Goal: Information Seeking & Learning: Learn about a topic

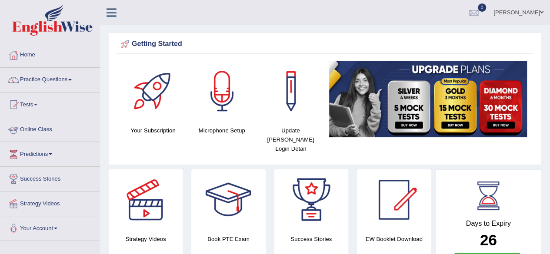
click at [58, 131] on link "Online Class" at bounding box center [49, 128] width 99 height 22
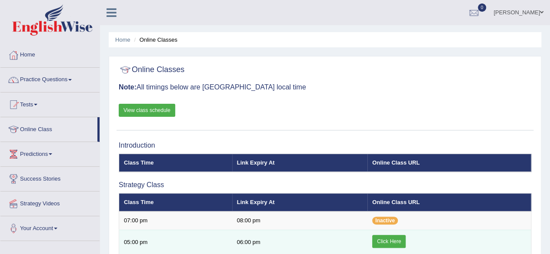
click at [397, 242] on link "Click Here" at bounding box center [388, 241] width 33 height 13
click at [391, 240] on link "Click Here" at bounding box center [388, 241] width 33 height 13
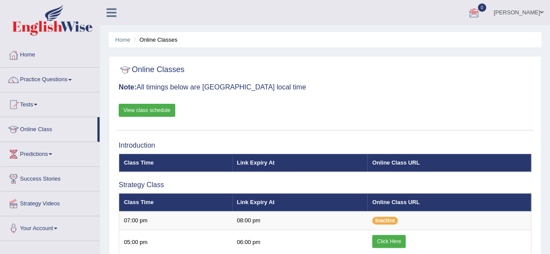
click at [153, 24] on div "Nikhil Babu Toggle navigation Username: Nikhilbabu Access Type: Online Subscrip…" at bounding box center [325, 12] width 450 height 25
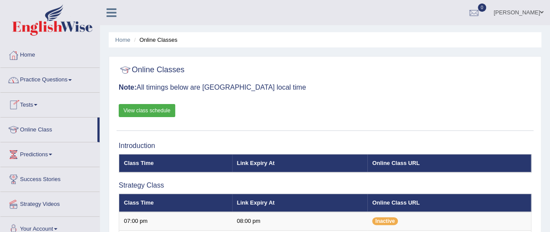
click at [64, 81] on link "Practice Questions" at bounding box center [49, 79] width 99 height 22
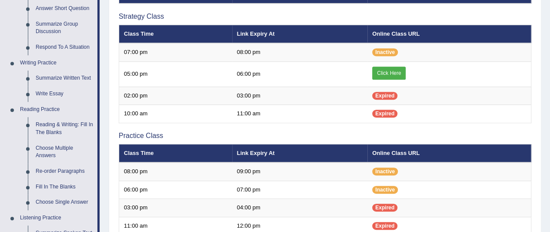
scroll to position [164, 0]
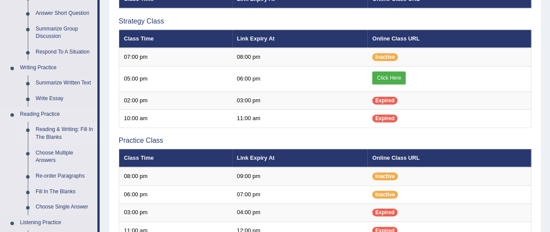
click at [59, 134] on link "Reading & Writing: Fill In The Blanks" at bounding box center [65, 133] width 66 height 23
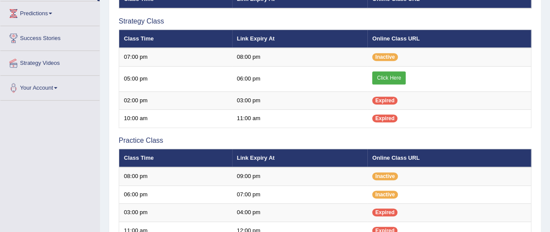
scroll to position [194, 0]
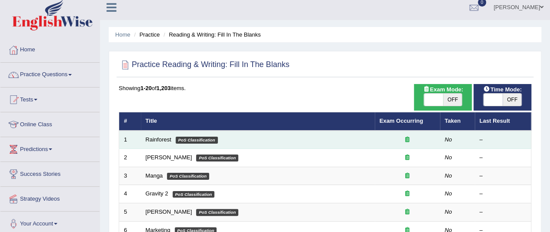
scroll to position [1, 0]
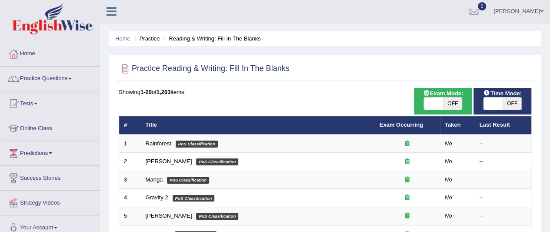
click at [72, 78] on span at bounding box center [69, 79] width 3 height 2
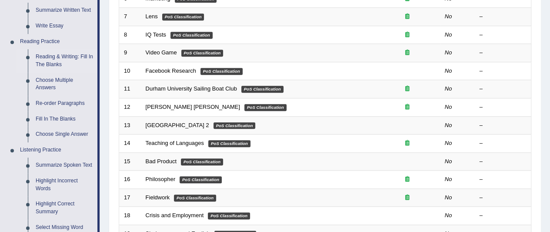
scroll to position [251, 0]
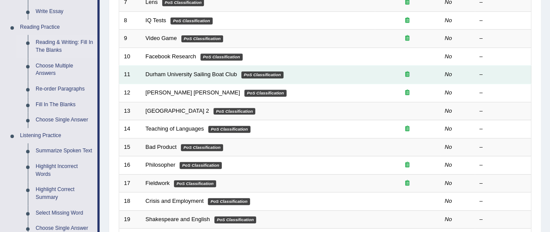
click at [59, 152] on link "Summarize Spoken Text" at bounding box center [65, 151] width 66 height 16
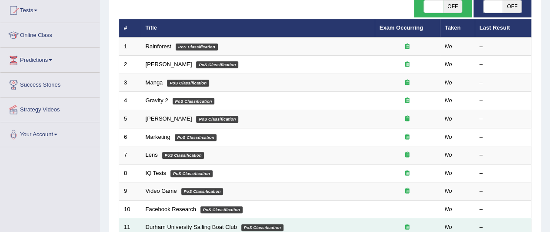
scroll to position [117, 0]
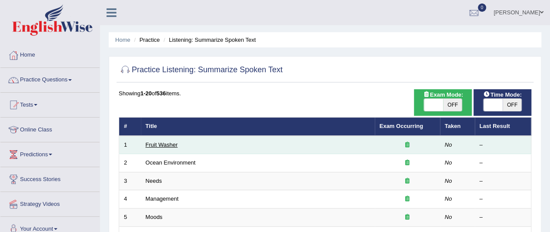
click at [167, 146] on link "Fruit Washer" at bounding box center [162, 144] width 32 height 7
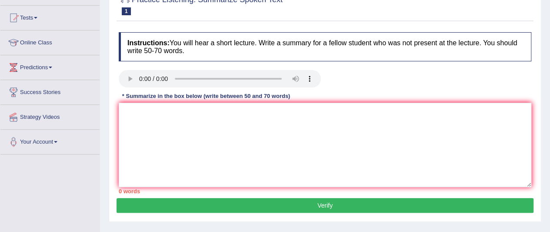
scroll to position [89, 0]
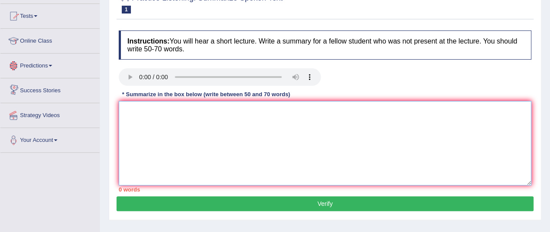
click at [154, 121] on textarea at bounding box center [325, 143] width 412 height 84
paste textarea "NIKHIL BABU RESTUARNAT /BAR MANAGER TO WHOM IT MAY CONCERN I am a dedicated hos…"
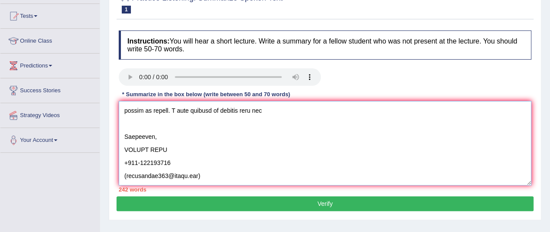
click at [208, 126] on textarea at bounding box center [325, 143] width 412 height 84
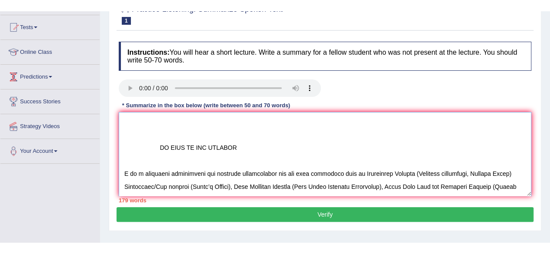
scroll to position [0, 0]
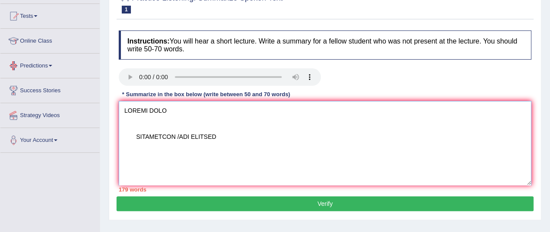
drag, startPoint x: 246, startPoint y: 125, endPoint x: 49, endPoint y: 66, distance: 205.3
click at [49, 66] on div "Toggle navigation Home Practice Questions Speaking Practice Read Aloud Repeat S…" at bounding box center [275, 137] width 550 height 452
click at [145, 108] on textarea at bounding box center [325, 143] width 412 height 84
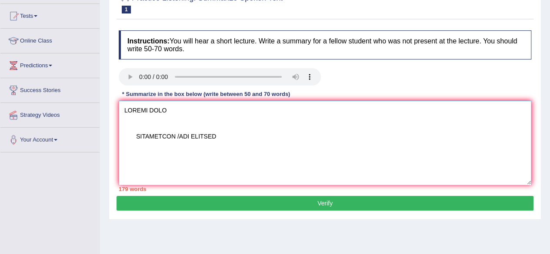
click at [239, 139] on textarea at bounding box center [325, 143] width 412 height 84
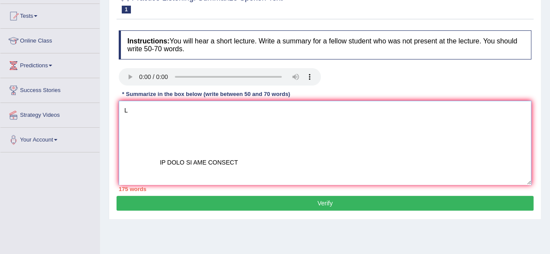
type textarea "TO WHOM IT MAY CONCERN I am a dedicated hospitality and aviation professional w…"
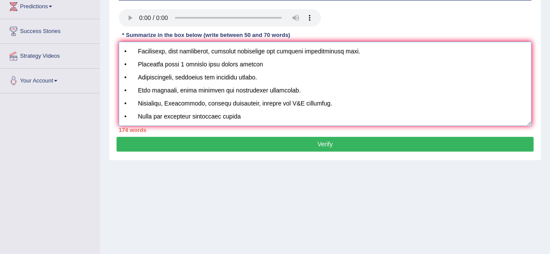
scroll to position [202, 0]
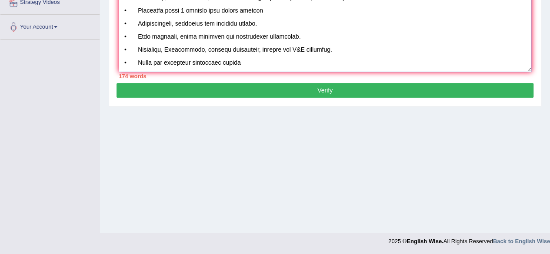
drag, startPoint x: 157, startPoint y: 162, endPoint x: 354, endPoint y: 259, distance: 218.8
click at [195, 8] on textarea at bounding box center [325, 30] width 412 height 84
drag, startPoint x: 156, startPoint y: 1, endPoint x: 309, endPoint y: 117, distance: 191.6
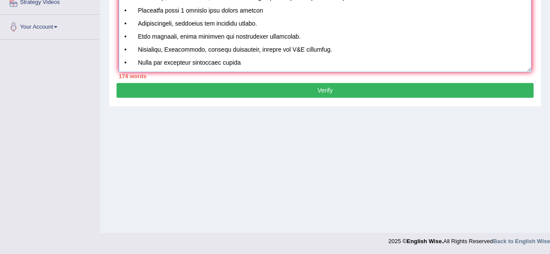
click at [309, 117] on div "Home Practice Listening: Summarize Spoken Text Fruit Washer Next » Report Quest…" at bounding box center [325, 15] width 450 height 435
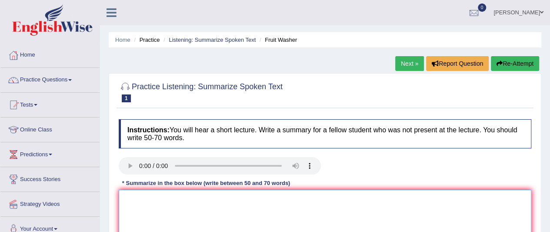
scroll to position [72, 0]
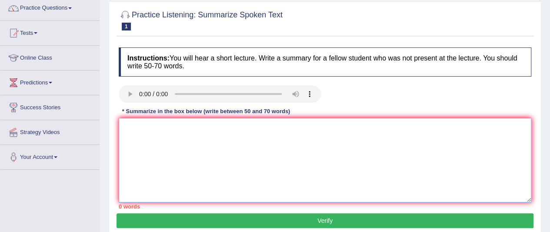
paste textarea "The speaker provided a comprehensive overview of how to properly wash fruits an…"
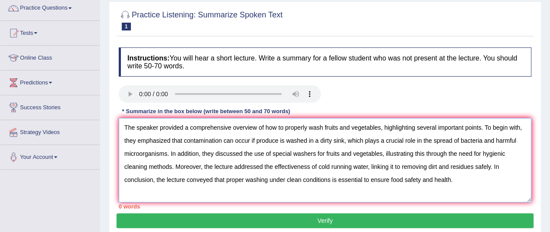
scroll to position [7, 0]
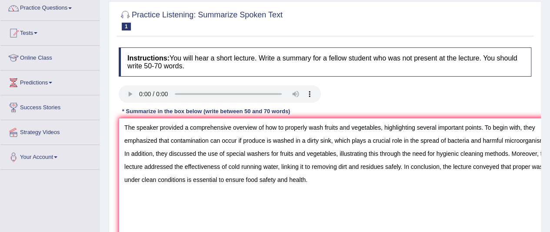
drag, startPoint x: 527, startPoint y: 199, endPoint x: 556, endPoint y: 240, distance: 50.9
click at [367, 102] on div at bounding box center [324, 95] width 421 height 20
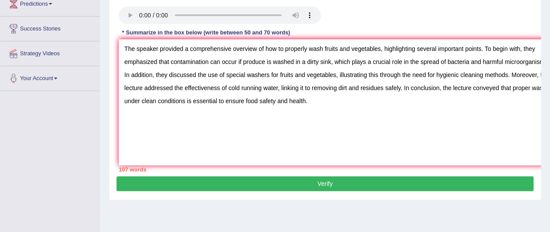
scroll to position [0, 0]
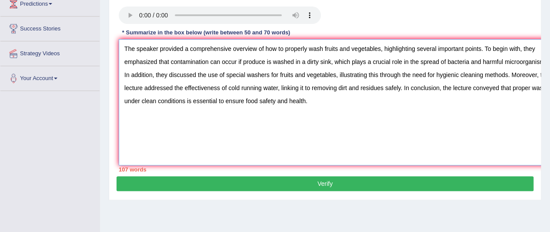
click at [188, 60] on textarea "The speaker provided a comprehensive overview of how to properly wash fruits an…" at bounding box center [339, 102] width 441 height 126
click at [188, 60] on textarea "The speaker provided aomprehensive overview of how to properly wash fruits and …" at bounding box center [339, 102] width 441 height 126
click at [218, 79] on textarea "The speaker provided cprehensive overview of how to properly wash fruits and ve…" at bounding box center [339, 102] width 441 height 126
click at [196, 62] on textarea "The speaker provided cprehensive overview of how to properly wash fruits and ve…" at bounding box center [339, 102] width 441 height 126
drag, startPoint x: 216, startPoint y: 59, endPoint x: 196, endPoint y: 60, distance: 20.4
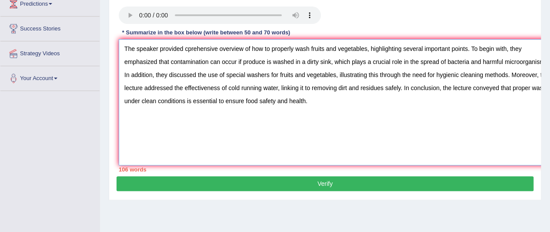
drag, startPoint x: 196, startPoint y: 60, endPoint x: 189, endPoint y: 60, distance: 6.6
click at [189, 60] on textarea "The speaker provided cprehensive overview of how to properly wash fruits and ve…" at bounding box center [339, 102] width 441 height 126
click at [475, 60] on textarea "The speaker provided comprehensive overview of how to properly wash fruits and …" at bounding box center [339, 102] width 441 height 126
drag, startPoint x: 477, startPoint y: 62, endPoint x: 384, endPoint y: 61, distance: 93.0
click at [384, 61] on textarea "The speaker provided comprehensive overview of how to properly wash fruits and …" at bounding box center [339, 102] width 441 height 126
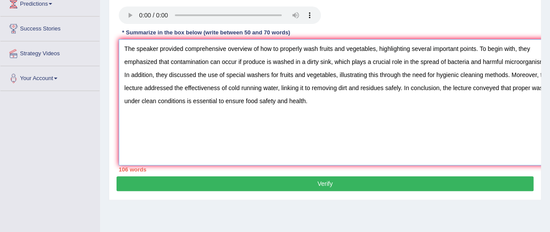
click at [417, 113] on textarea "The speaker provided comprehensive overview of how to properly wash fruits and …" at bounding box center [339, 102] width 441 height 126
type textarea "The speaker provided comprehensive overview of how to properly wash fruits and …"
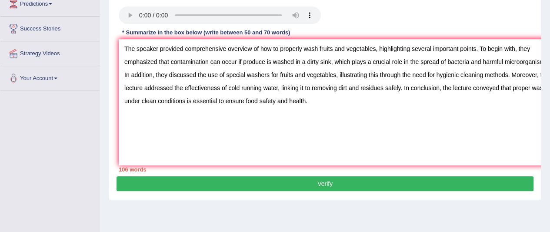
drag, startPoint x: 417, startPoint y: 113, endPoint x: 521, endPoint y: 36, distance: 130.2
click at [521, 36] on div "Instructions: You will hear a short lecture. Write a summary for a fellow stude…" at bounding box center [324, 70] width 417 height 212
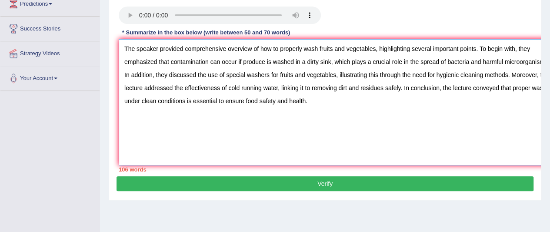
click at [427, 111] on textarea "The speaker provided comprehensive overview of how to properly wash fruits and …" at bounding box center [339, 102] width 441 height 126
click at [415, 88] on textarea "The speaker provided comprehensive overview of how to properly wash fruits and …" at bounding box center [339, 102] width 441 height 126
click at [395, 113] on textarea "The speaker provided comprehensive overview of how to properly wash fruits and …" at bounding box center [339, 102] width 441 height 126
drag, startPoint x: 394, startPoint y: 113, endPoint x: 124, endPoint y: 47, distance: 277.8
click at [124, 47] on textarea "The speaker provided comprehensive overview of how to properly wash fruits and …" at bounding box center [339, 102] width 441 height 126
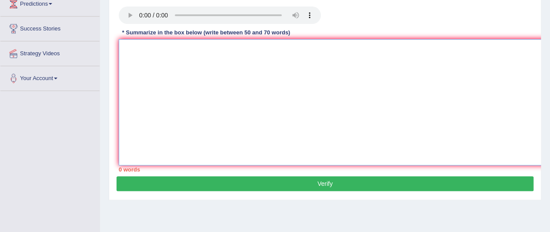
paste textarea "The speaker provided comprehensive overview of how to properly wash fruits. To …"
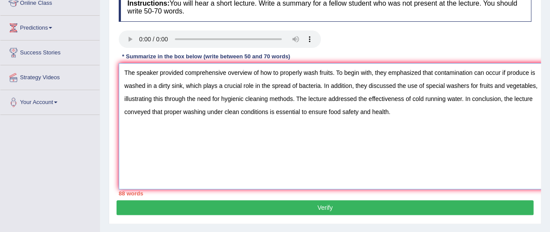
scroll to position [126, 0]
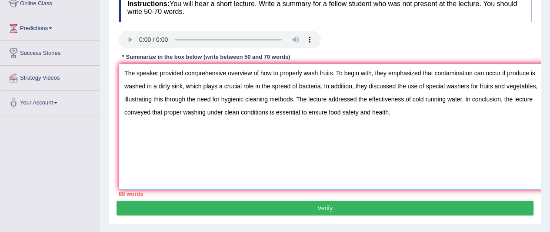
drag, startPoint x: 402, startPoint y: 113, endPoint x: 122, endPoint y: 64, distance: 284.2
click at [122, 64] on textarea "The speaker provided comprehensive overview of how to properly wash fruits. To …" at bounding box center [339, 126] width 441 height 126
click at [286, 144] on textarea "The speaker provided comprehensive overview of how to properly wash fruits. To …" at bounding box center [339, 126] width 441 height 126
drag, startPoint x: 502, startPoint y: 100, endPoint x: 464, endPoint y: 101, distance: 37.8
click at [464, 101] on textarea "The speaker provided comprehensive overview of how to properly wash fruits. To …" at bounding box center [339, 126] width 441 height 126
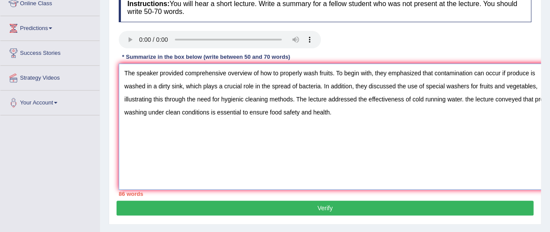
click at [468, 99] on textarea "The speaker provided comprehensive overview of how to properly wash fruits. To …" at bounding box center [339, 126] width 441 height 126
click at [456, 135] on textarea "The speaker provided comprehensive overview of how to properly wash fruits. To …" at bounding box center [339, 126] width 441 height 126
drag, startPoint x: 182, startPoint y: 112, endPoint x: 152, endPoint y: 112, distance: 30.0
click at [152, 112] on textarea "The speaker provided comprehensive overview of how to properly wash fruits. To …" at bounding box center [339, 126] width 441 height 126
click at [211, 111] on textarea "The speaker provided comprehensive overview of how to properly wash fruits. To …" at bounding box center [339, 126] width 441 height 126
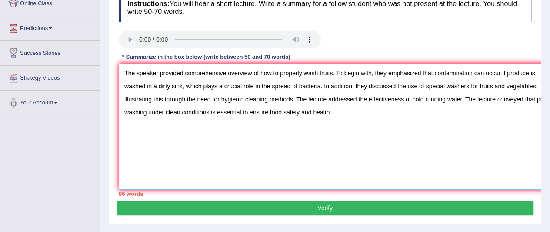
drag, startPoint x: 208, startPoint y: 112, endPoint x: 147, endPoint y: 116, distance: 61.0
click at [147, 116] on textarea "The speaker provided comprehensive overview of how to properly wash fruits. To …" at bounding box center [339, 126] width 441 height 126
drag, startPoint x: 182, startPoint y: 112, endPoint x: 149, endPoint y: 112, distance: 32.6
click at [149, 112] on textarea "The speaker provided comprehensive overview of how to properly wash fruits. To …" at bounding box center [339, 126] width 441 height 126
drag, startPoint x: 251, startPoint y: 71, endPoint x: 160, endPoint y: 74, distance: 90.9
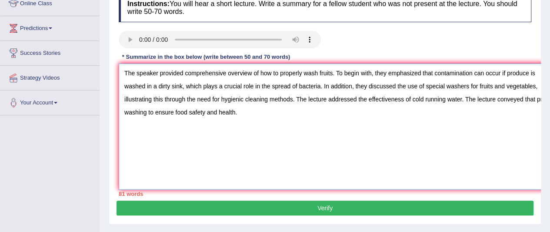
click at [160, 74] on textarea "The speaker provided comprehensive overview of how to properly wash fruits. To …" at bounding box center [339, 126] width 441 height 126
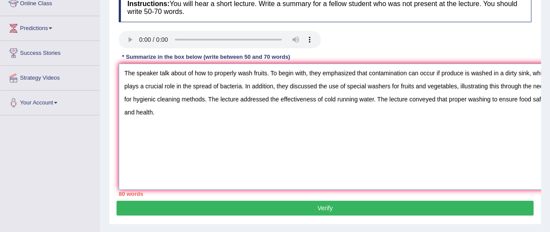
click at [195, 73] on textarea "The speaker talk about of how to properly wash fruits. To begin with, they emph…" at bounding box center [339, 126] width 441 height 126
click at [199, 73] on textarea "The speaker talk about how to properly wash fruits. To begin with, they emphasi…" at bounding box center [339, 126] width 441 height 126
drag, startPoint x: 229, startPoint y: 73, endPoint x: 188, endPoint y: 73, distance: 41.3
click at [188, 73] on textarea "The speaker talk about how to properly wash fruits. To begin with, they emphasi…" at bounding box center [339, 126] width 441 height 126
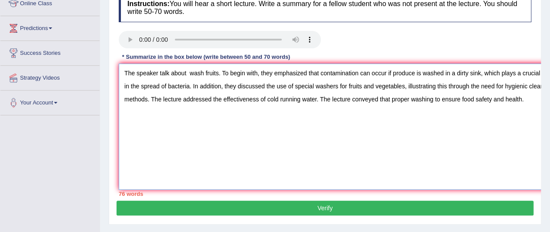
click at [202, 73] on textarea "The speaker talk about wash fruits. To begin with, they emphasized that contami…" at bounding box center [339, 126] width 441 height 126
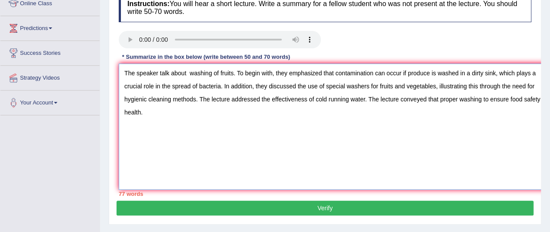
click at [190, 73] on textarea "The speaker talk about washing of fruits. To begin with, they emphasized that c…" at bounding box center [339, 126] width 441 height 126
drag, startPoint x: 273, startPoint y: 73, endPoint x: 252, endPoint y: 72, distance: 21.3
click at [252, 72] on textarea "The speaker talk about washing of fruits. To begin with, they emphasized that c…" at bounding box center [339, 126] width 441 height 126
drag, startPoint x: 271, startPoint y: 70, endPoint x: 237, endPoint y: 73, distance: 34.0
click at [237, 73] on textarea "The speaker talk about washing of fruits. To begin with, they emphasized that c…" at bounding box center [339, 126] width 441 height 126
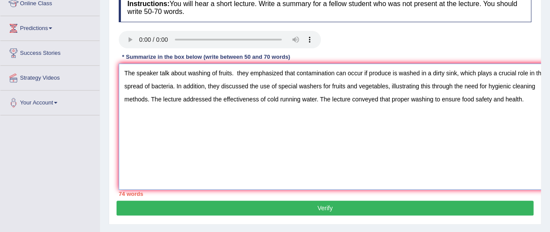
click at [237, 73] on textarea "The speaker talk about washing of fruits. they emphasized that contamination ca…" at bounding box center [339, 126] width 441 height 126
click at [237, 72] on textarea "The speaker talk about washing of fruits. They emphasized that contamination ca…" at bounding box center [339, 126] width 441 height 126
click at [250, 140] on textarea "The speaker talk about washing of fruits. They emphasized that contamination ca…" at bounding box center [339, 126] width 441 height 126
drag, startPoint x: 396, startPoint y: 73, endPoint x: 363, endPoint y: 76, distance: 33.1
click at [363, 76] on textarea "The speaker talk about washing of fruits. They emphasized that contamination ca…" at bounding box center [339, 126] width 441 height 126
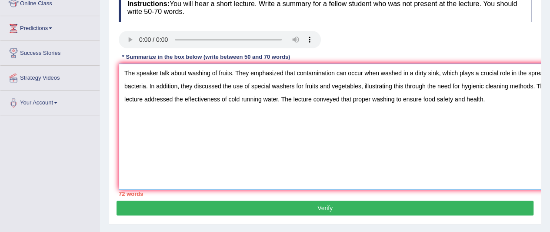
drag, startPoint x: 509, startPoint y: 72, endPoint x: 484, endPoint y: 75, distance: 25.3
drag, startPoint x: 506, startPoint y: 73, endPoint x: 485, endPoint y: 74, distance: 20.4
drag, startPoint x: 503, startPoint y: 72, endPoint x: 435, endPoint y: 77, distance: 68.8
click at [435, 77] on textarea "The speaker talk about washing of fruits. They emphasized that contamination ca…" at bounding box center [339, 126] width 441 height 126
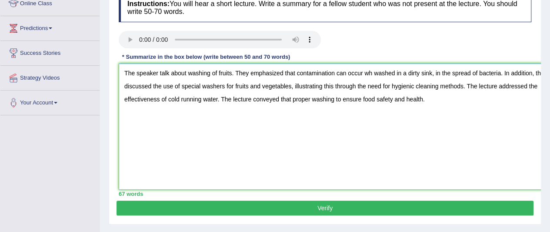
click at [371, 74] on textarea "The speaker talk about washing of fruits. They emphasized that contamination ca…" at bounding box center [339, 126] width 441 height 126
click at [441, 73] on textarea "The speaker talk about washing of fruits. They emphasized that contamination ca…" at bounding box center [339, 126] width 441 height 126
click at [438, 75] on textarea "The speaker talk about washing of fruits. They emphasized that contamination ca…" at bounding box center [339, 126] width 441 height 126
click at [457, 73] on textarea "The speaker talk about washing of fruits. They emphasized that contamination ca…" at bounding box center [339, 126] width 441 height 126
click at [487, 103] on textarea "The speaker talk about washing of fruits. They emphasized that contamination ca…" at bounding box center [339, 126] width 441 height 126
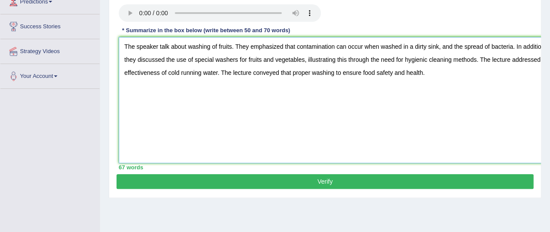
scroll to position [171, 0]
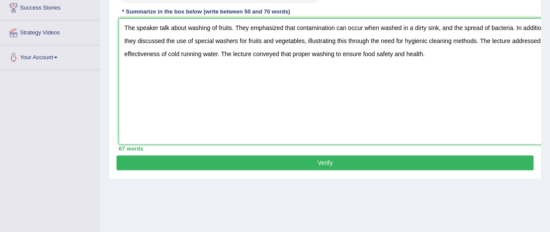
type textarea "The speaker talk about washing of fruits. They emphasized that contamination ca…"
click at [336, 166] on button "Verify" at bounding box center [324, 162] width 417 height 15
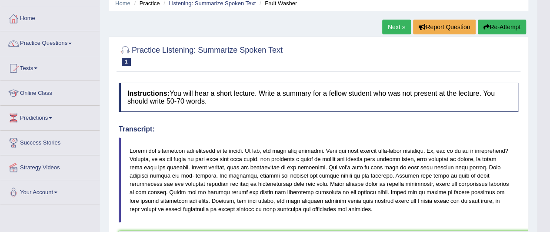
scroll to position [37, 0]
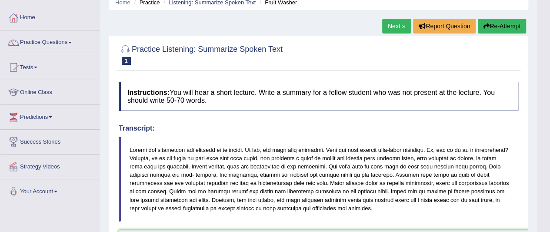
click at [72, 42] on span at bounding box center [69, 43] width 3 height 2
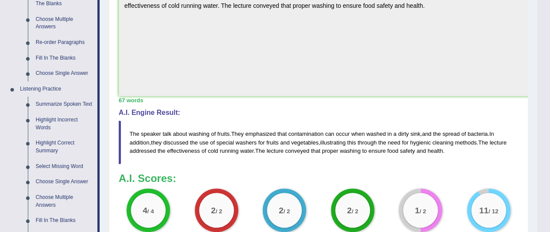
scroll to position [302, 0]
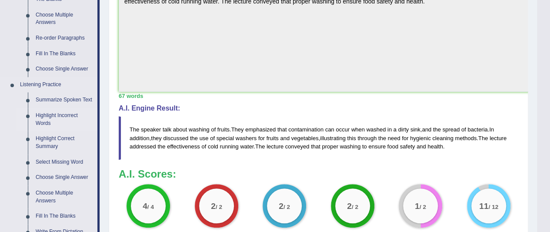
click at [56, 116] on link "Highlight Incorrect Words" at bounding box center [65, 119] width 66 height 23
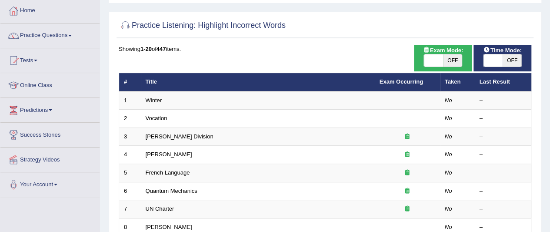
scroll to position [55, 0]
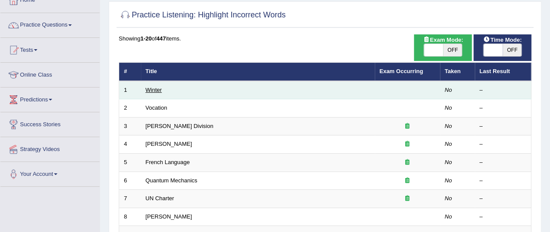
click at [160, 90] on link "Winter" at bounding box center [154, 89] width 17 height 7
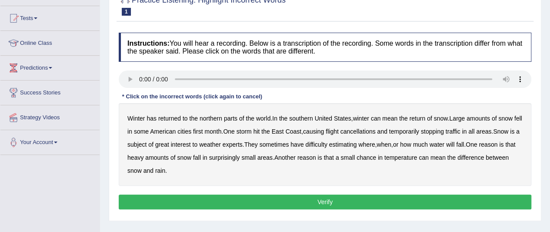
scroll to position [92, 0]
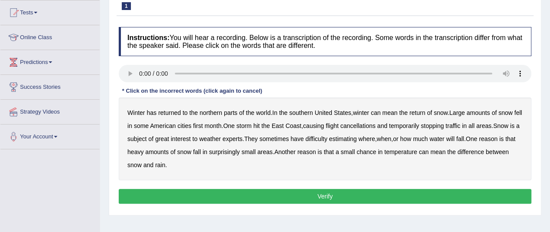
click at [483, 113] on b "amounts" at bounding box center [477, 112] width 23 height 7
click at [221, 138] on b "weather" at bounding box center [210, 138] width 22 height 7
click at [236, 137] on b "experts" at bounding box center [232, 138] width 20 height 7
click at [297, 110] on b "southern" at bounding box center [300, 112] width 23 height 7
click at [242, 138] on b "experts" at bounding box center [232, 138] width 20 height 7
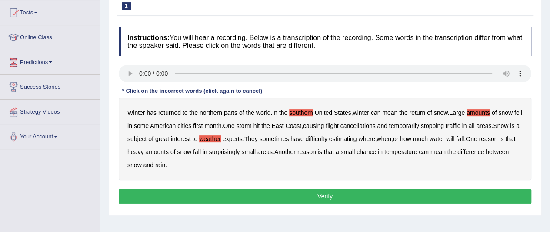
click at [482, 112] on b "amounts" at bounding box center [477, 112] width 23 height 7
click at [444, 138] on b "water" at bounding box center [436, 138] width 15 height 7
click at [375, 152] on b "chance" at bounding box center [366, 151] width 20 height 7
click at [219, 138] on b "weather" at bounding box center [210, 138] width 22 height 7
click at [342, 199] on button "Verify" at bounding box center [325, 196] width 412 height 15
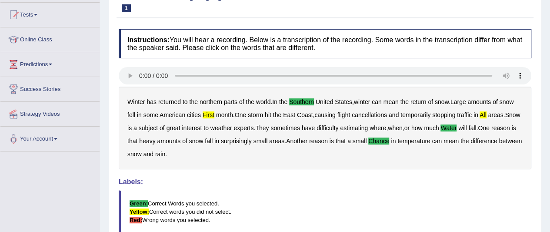
scroll to position [0, 0]
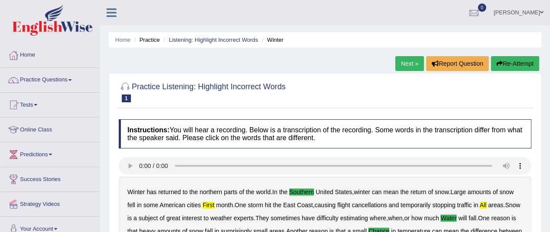
click at [72, 80] on span at bounding box center [69, 80] width 3 height 2
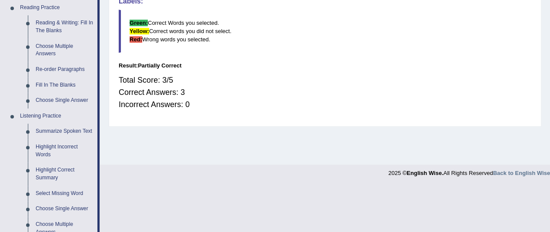
scroll to position [290, 0]
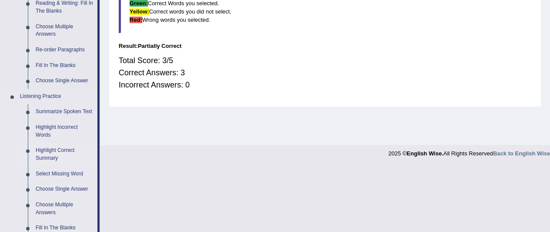
click at [66, 157] on link "Highlight Correct Summary" at bounding box center [65, 154] width 66 height 23
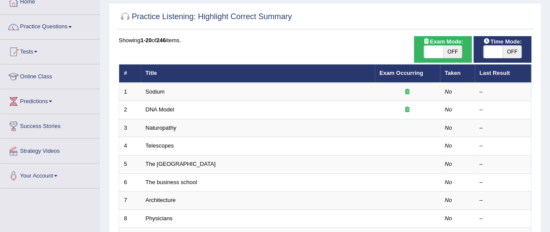
scroll to position [57, 0]
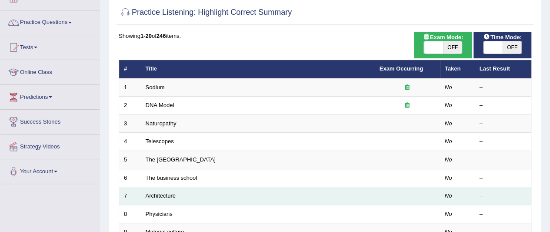
click at [352, 190] on td "Architecture" at bounding box center [258, 196] width 234 height 18
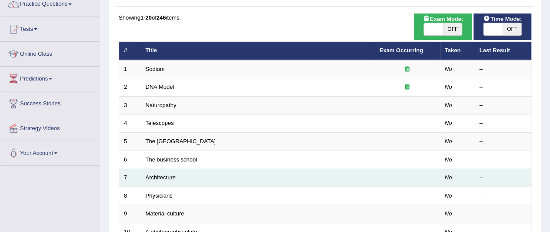
scroll to position [77, 0]
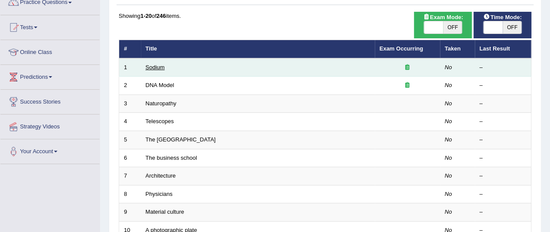
click at [159, 69] on link "Sodium" at bounding box center [155, 67] width 19 height 7
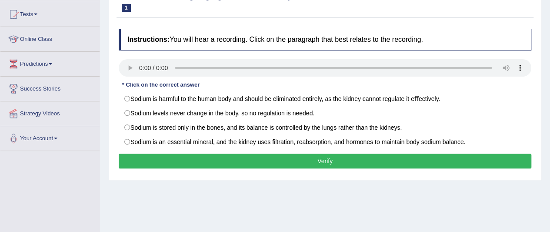
scroll to position [90, 0]
click at [0, 229] on div "Toggle navigation Home Practice Questions Speaking Practice Read Aloud Repeat S…" at bounding box center [275, 136] width 550 height 452
click at [7, 112] on div at bounding box center [13, 113] width 13 height 13
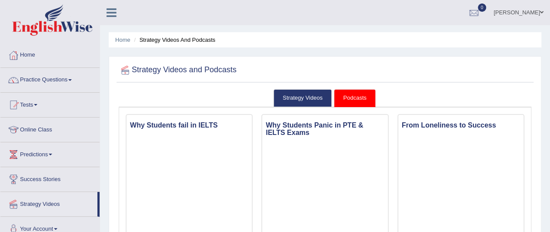
click at [72, 80] on span at bounding box center [69, 80] width 3 height 2
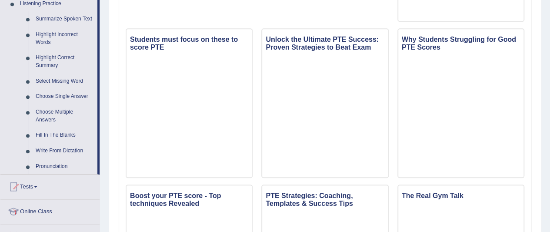
scroll to position [381, 0]
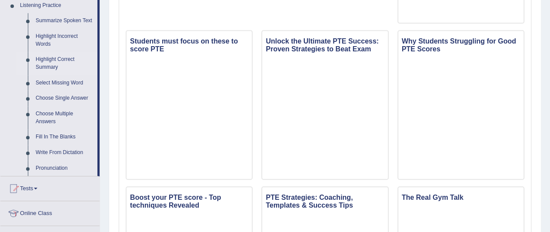
click at [52, 61] on link "Highlight Correct Summary" at bounding box center [65, 63] width 66 height 23
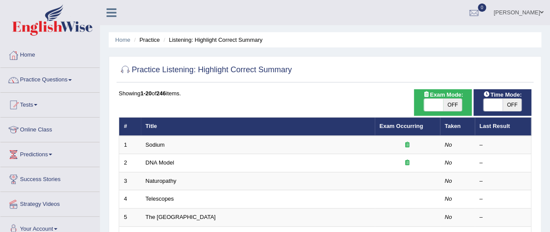
click at [156, 146] on link "Sodium" at bounding box center [155, 144] width 19 height 7
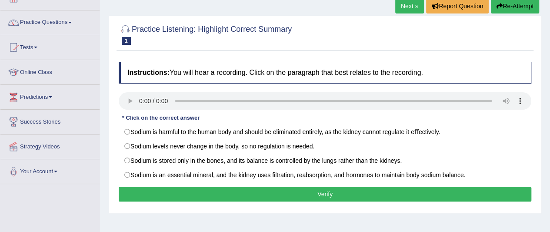
scroll to position [47, 0]
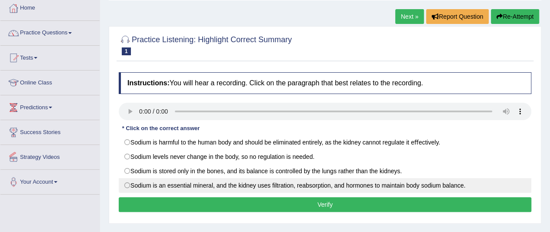
click at [127, 183] on label "Sodium is an essential mineral, and the kidney uses ﬁltration, reabsorption, an…" at bounding box center [325, 185] width 412 height 15
radio input "true"
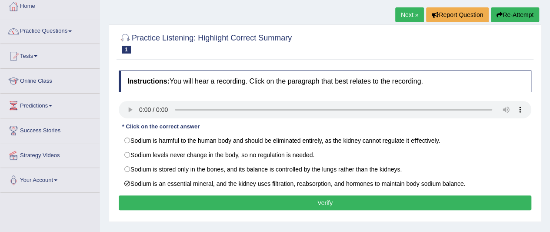
scroll to position [49, 0]
click at [324, 200] on button "Verify" at bounding box center [325, 202] width 412 height 15
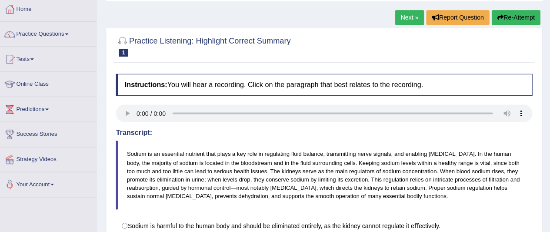
scroll to position [42, 0]
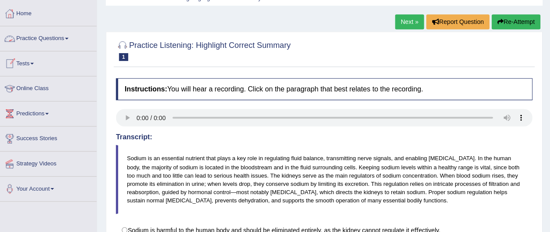
click at [73, 36] on link "Practice Questions" at bounding box center [49, 37] width 99 height 22
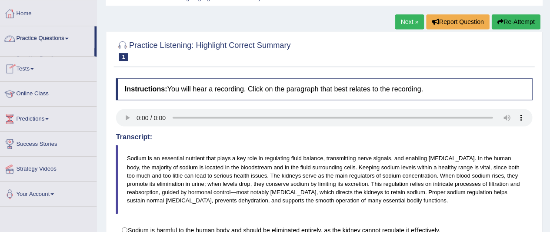
click at [73, 36] on link "Practice Questions" at bounding box center [48, 37] width 97 height 22
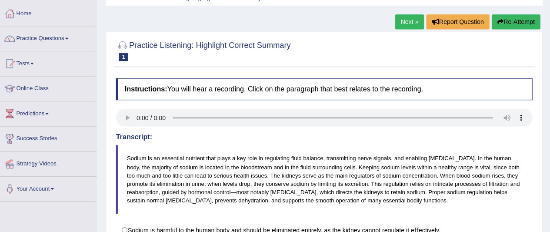
click at [73, 36] on link "Practice Questions" at bounding box center [49, 37] width 99 height 22
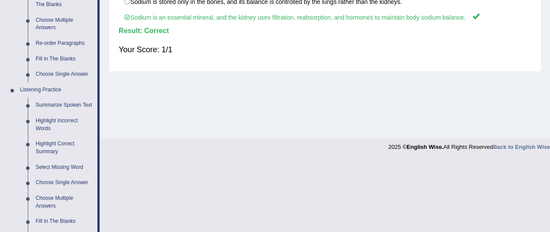
scroll to position [299, 0]
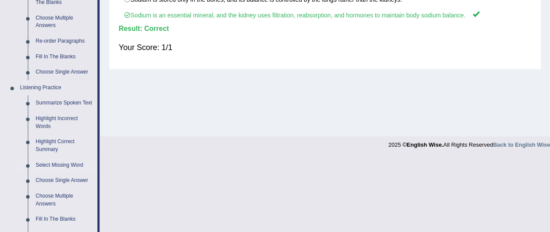
click at [53, 163] on link "Select Missing Word" at bounding box center [65, 165] width 66 height 16
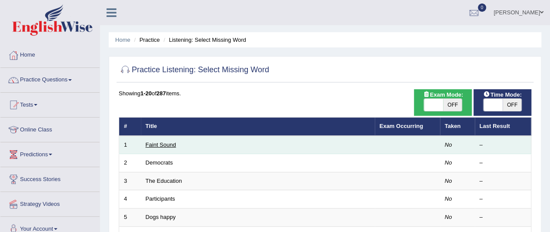
click at [156, 144] on link "Faint Sound" at bounding box center [161, 144] width 30 height 7
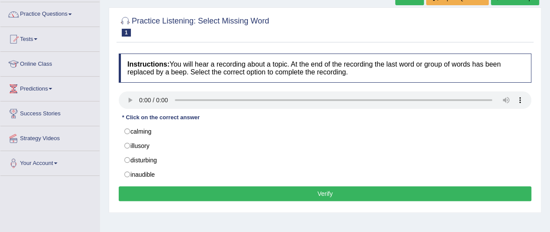
scroll to position [66, 0]
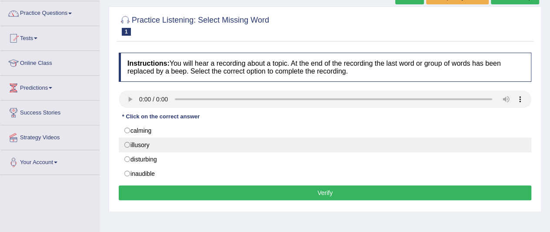
click at [127, 144] on label "illusory" at bounding box center [325, 144] width 412 height 15
radio input "true"
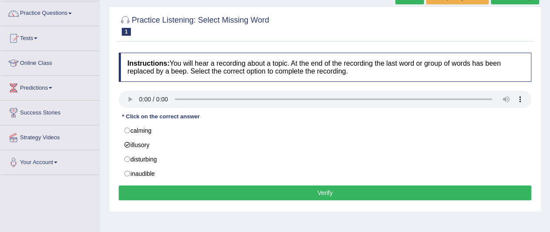
click at [331, 191] on button "Verify" at bounding box center [325, 192] width 412 height 15
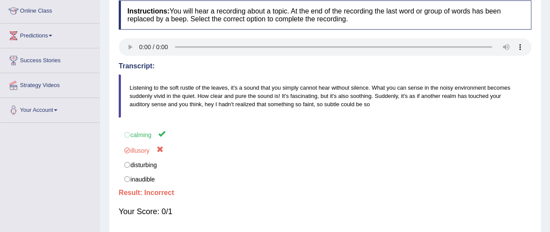
click at [368, 192] on h4 "Result:" at bounding box center [325, 193] width 412 height 8
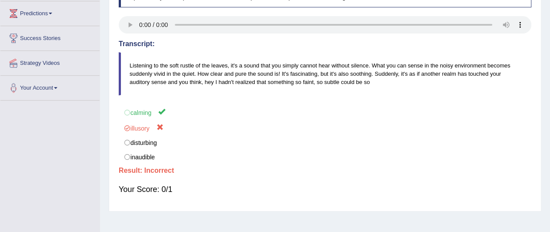
scroll to position [143, 0]
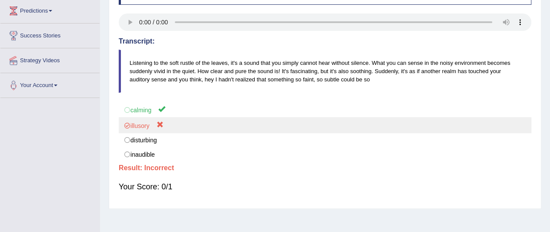
drag, startPoint x: 552, startPoint y: 130, endPoint x: 357, endPoint y: 131, distance: 194.7
click at [357, 131] on label "illusory" at bounding box center [325, 125] width 412 height 16
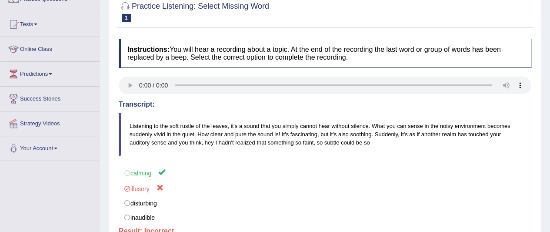
scroll to position [0, 0]
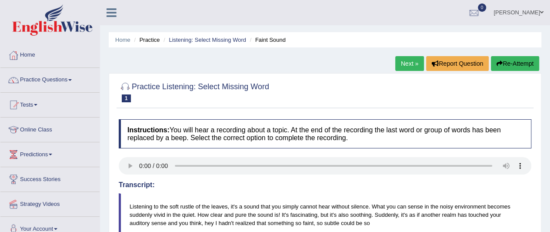
click at [53, 82] on link "Practice Questions" at bounding box center [49, 79] width 99 height 22
click at [53, 82] on link "Practice Questions" at bounding box center [48, 79] width 97 height 22
click at [58, 81] on link "Practice Questions" at bounding box center [49, 79] width 99 height 22
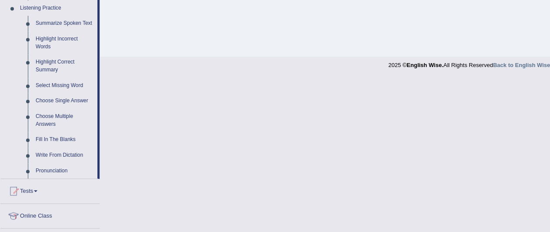
scroll to position [379, 0]
click at [68, 102] on link "Choose Single Answer" at bounding box center [65, 100] width 66 height 16
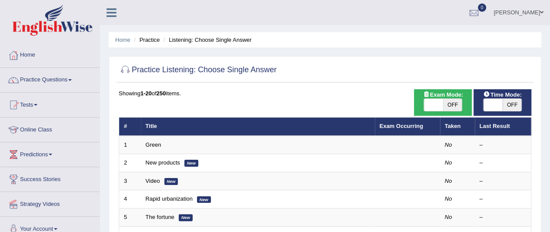
click at [72, 80] on span at bounding box center [69, 80] width 3 height 2
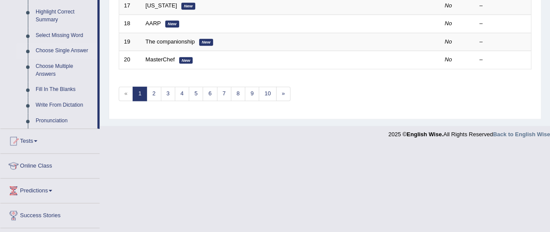
scroll to position [428, 0]
click at [56, 91] on link "Fill In The Blanks" at bounding box center [65, 89] width 66 height 16
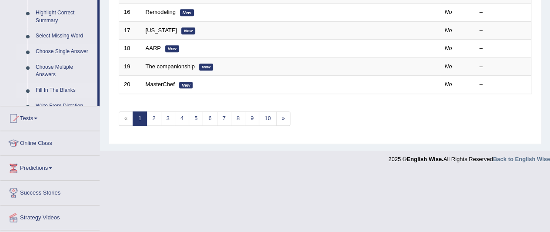
scroll to position [310, 0]
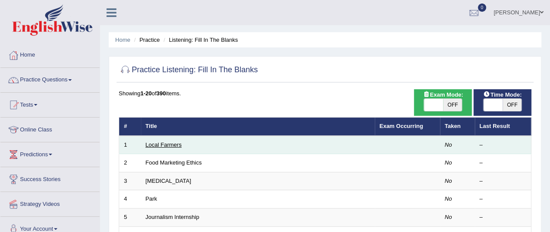
click at [173, 146] on link "Local Farmers" at bounding box center [164, 144] width 36 height 7
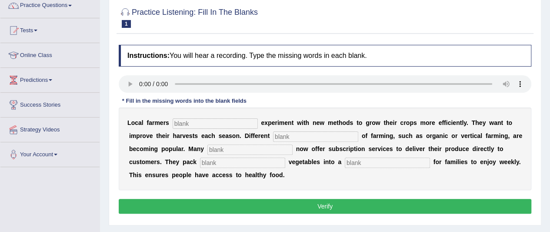
scroll to position [90, 0]
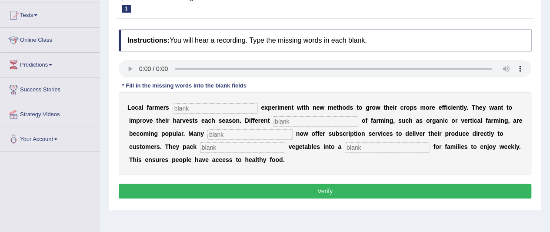
click at [132, 84] on div "* Fill in the missing words into the blank fields" at bounding box center [184, 86] width 131 height 8
click at [180, 106] on input "text" at bounding box center [215, 108] width 85 height 10
type input "frequently"
click at [289, 119] on input "text" at bounding box center [315, 121] width 85 height 10
type input "styles"
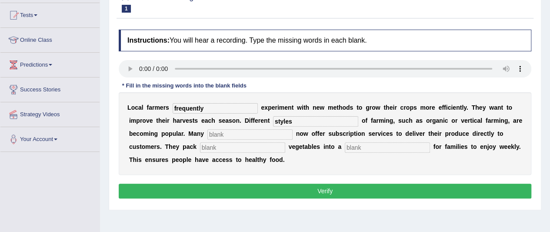
click at [263, 135] on input "text" at bounding box center [249, 134] width 85 height 10
type input "farms"
click at [257, 146] on input "text" at bounding box center [242, 147] width 85 height 10
type input "fresh"
click at [362, 149] on input "text" at bounding box center [387, 147] width 85 height 10
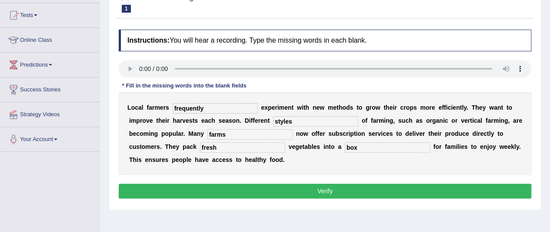
type input "box"
click at [328, 196] on button "Verify" at bounding box center [325, 190] width 412 height 15
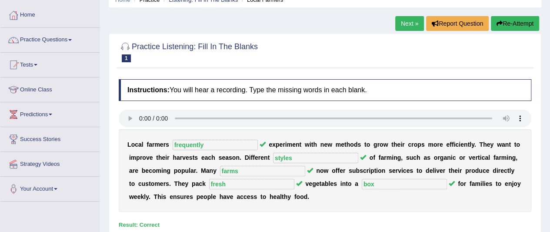
scroll to position [0, 0]
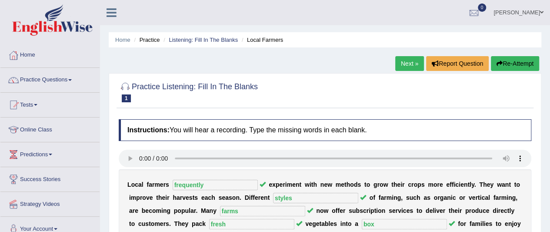
click at [409, 62] on link "Next »" at bounding box center [409, 63] width 29 height 15
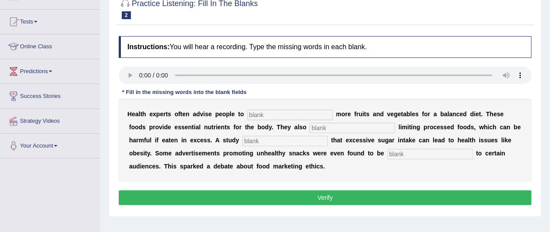
scroll to position [84, 0]
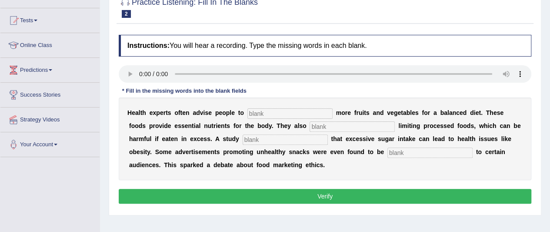
click at [257, 113] on input "text" at bounding box center [289, 113] width 85 height 10
type input "consume"
click at [337, 125] on input "text" at bounding box center [351, 126] width 85 height 10
click at [289, 139] on input "text" at bounding box center [284, 139] width 85 height 10
click at [330, 126] on input "recomended" at bounding box center [351, 126] width 85 height 10
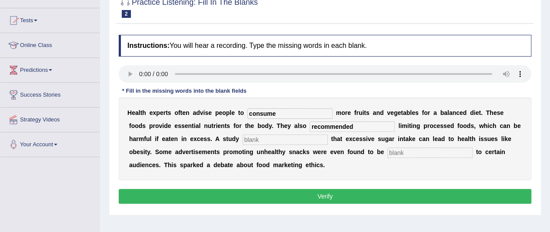
type input "recommended"
click at [279, 139] on input "text" at bounding box center [284, 139] width 85 height 10
click at [256, 139] on input "diagnosis" at bounding box center [284, 139] width 85 height 10
click at [251, 139] on input "diagnosis" at bounding box center [284, 139] width 85 height 10
click at [257, 139] on input "diagnosis" at bounding box center [284, 139] width 85 height 10
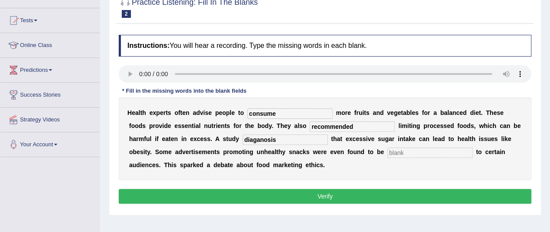
click at [279, 138] on input "diaganosis" at bounding box center [284, 139] width 85 height 10
type input "diagnose"
click at [401, 151] on input "text" at bounding box center [429, 152] width 85 height 10
type input "offensive"
click at [316, 191] on button "Verify" at bounding box center [325, 196] width 412 height 15
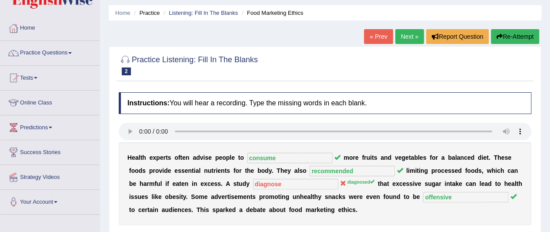
scroll to position [0, 0]
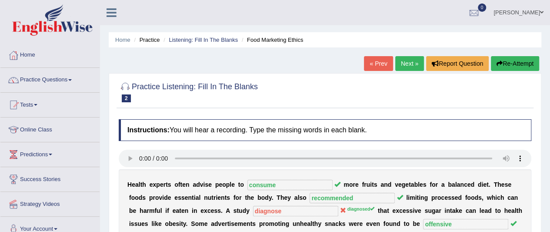
click at [72, 80] on span at bounding box center [69, 80] width 3 height 2
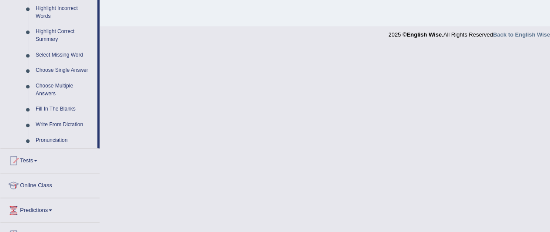
scroll to position [410, 0]
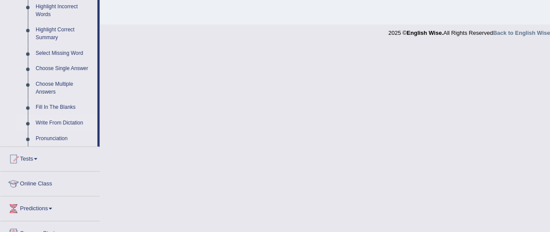
click at [57, 123] on link "Write From Dictation" at bounding box center [65, 123] width 66 height 16
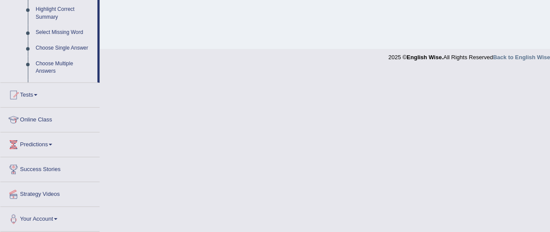
scroll to position [305, 0]
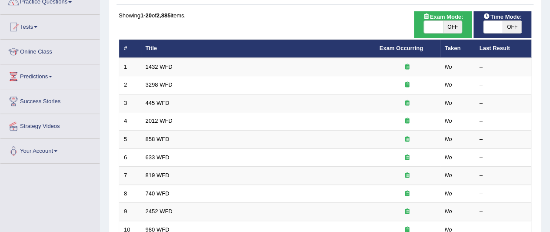
scroll to position [75, 0]
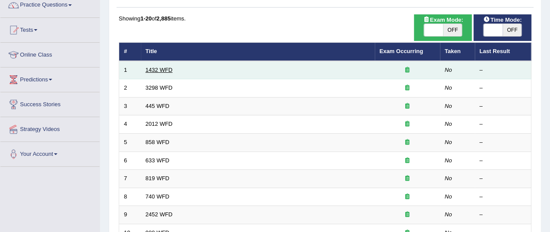
click at [168, 69] on link "1432 WFD" at bounding box center [159, 69] width 27 height 7
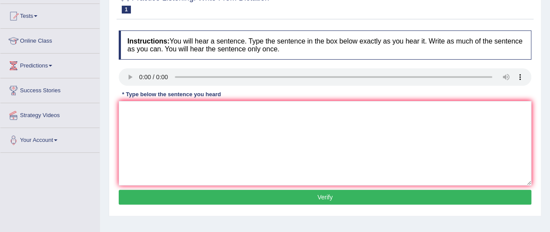
scroll to position [91, 0]
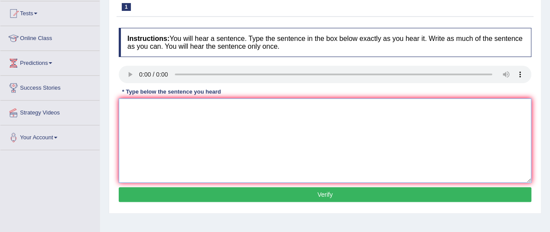
click at [185, 111] on textarea at bounding box center [325, 140] width 412 height 84
type textarea "m"
click at [226, 106] on textarea "More physical activity is beneficial for your health." at bounding box center [325, 140] width 412 height 84
type textarea "More physical activity is beneficial for to your health."
click at [328, 193] on button "Verify" at bounding box center [325, 194] width 412 height 15
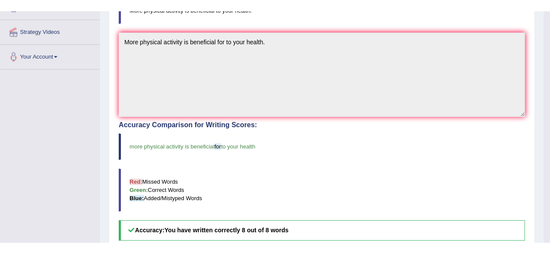
scroll to position [184, 0]
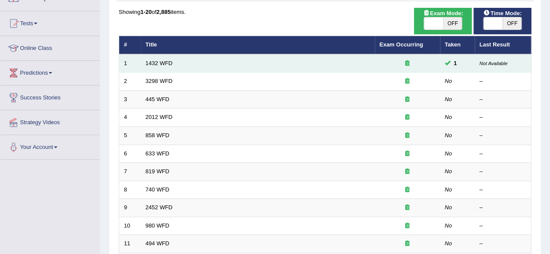
scroll to position [75, 0]
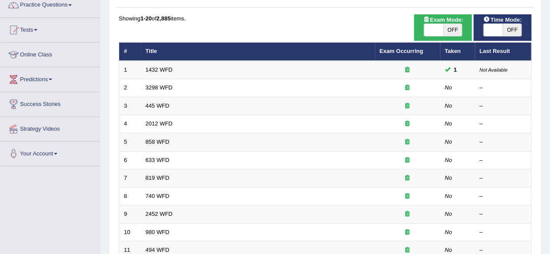
click at [44, 55] on link "Online Class" at bounding box center [49, 54] width 99 height 22
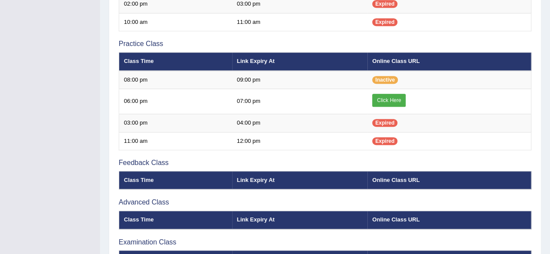
scroll to position [255, 0]
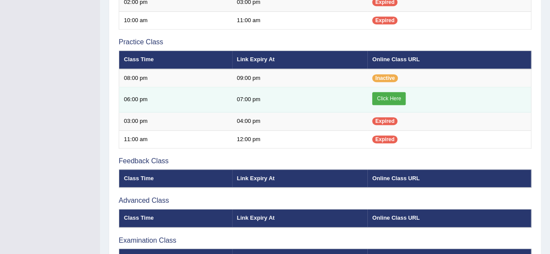
click at [386, 96] on link "Click Here" at bounding box center [388, 98] width 33 height 13
